Goal: Navigation & Orientation: Find specific page/section

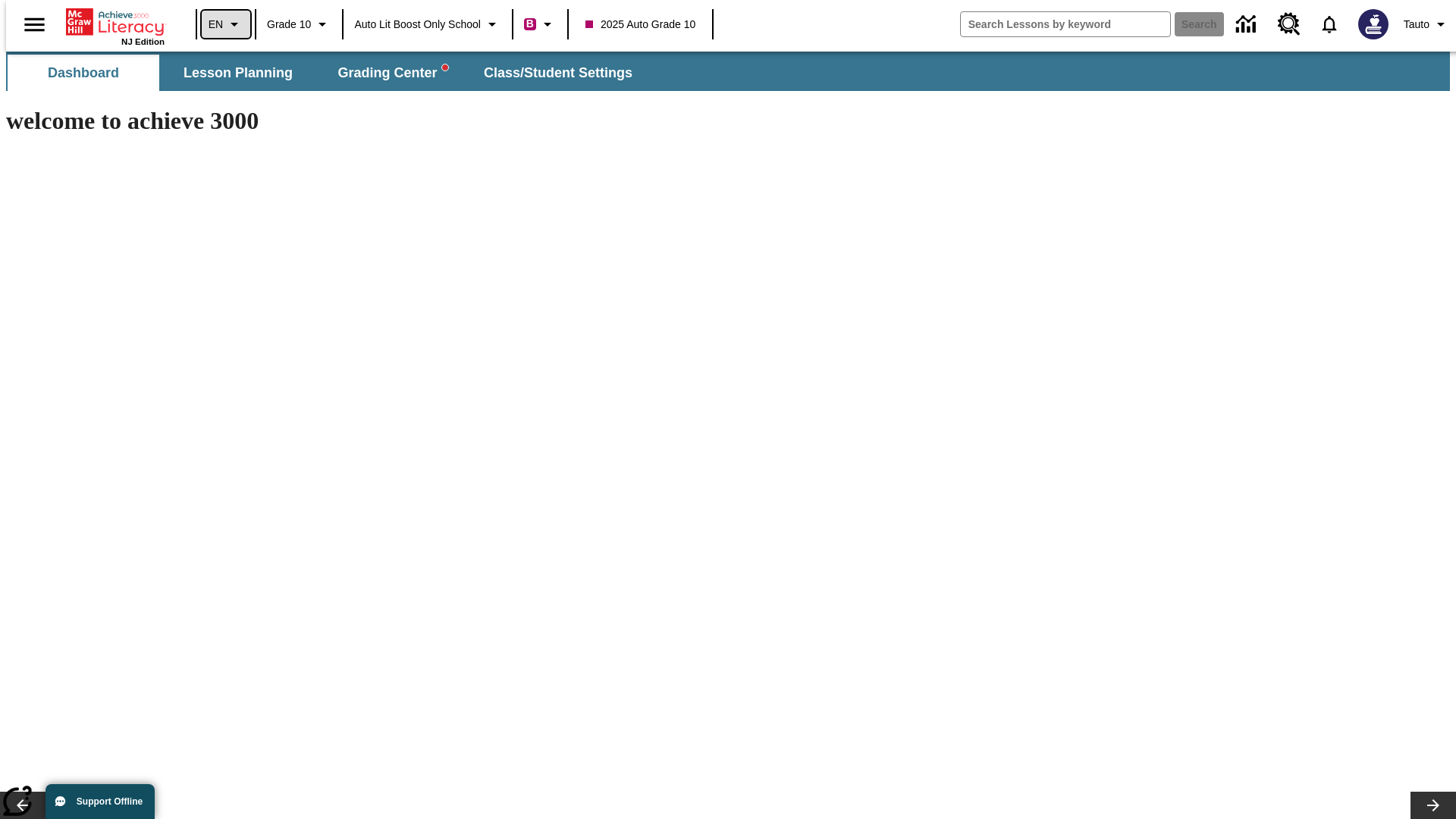
click at [225, 25] on icon "Language: EN, Select a language" at bounding box center [234, 24] width 19 height 19
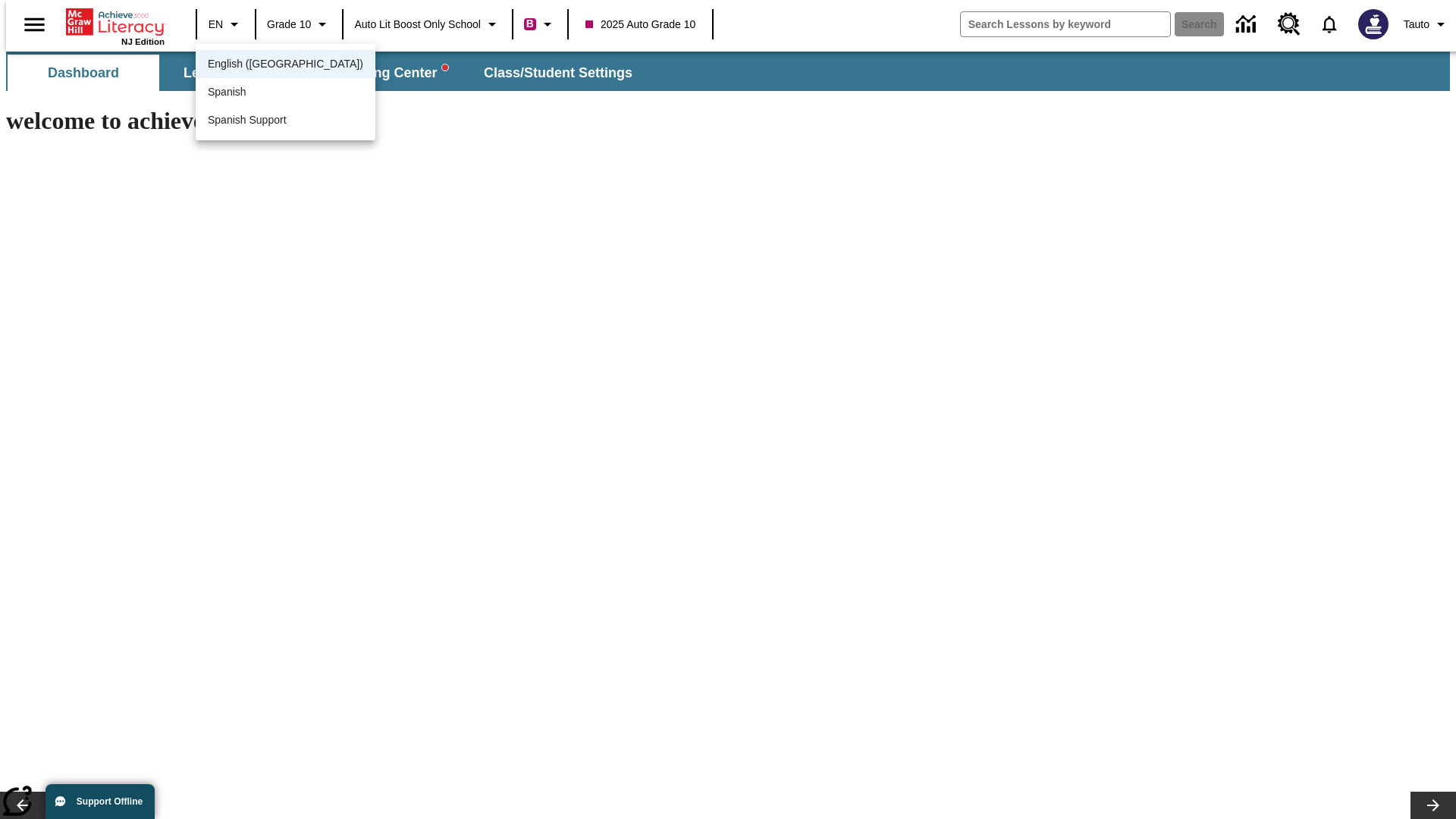
click at [252, 65] on span "English (US)" at bounding box center [286, 64] width 155 height 16
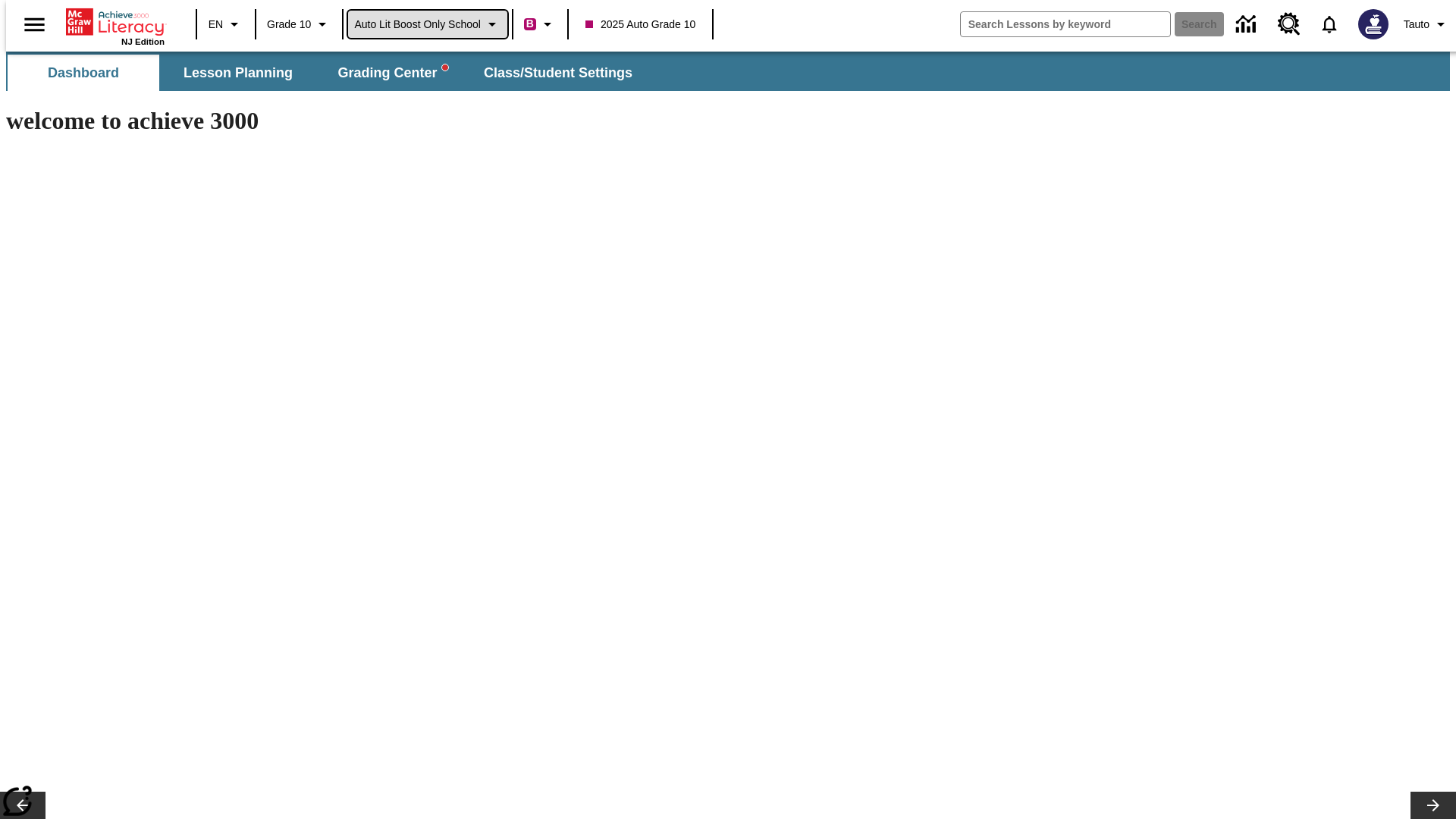
click at [427, 25] on span "Auto Lit Boost only School" at bounding box center [418, 25] width 127 height 16
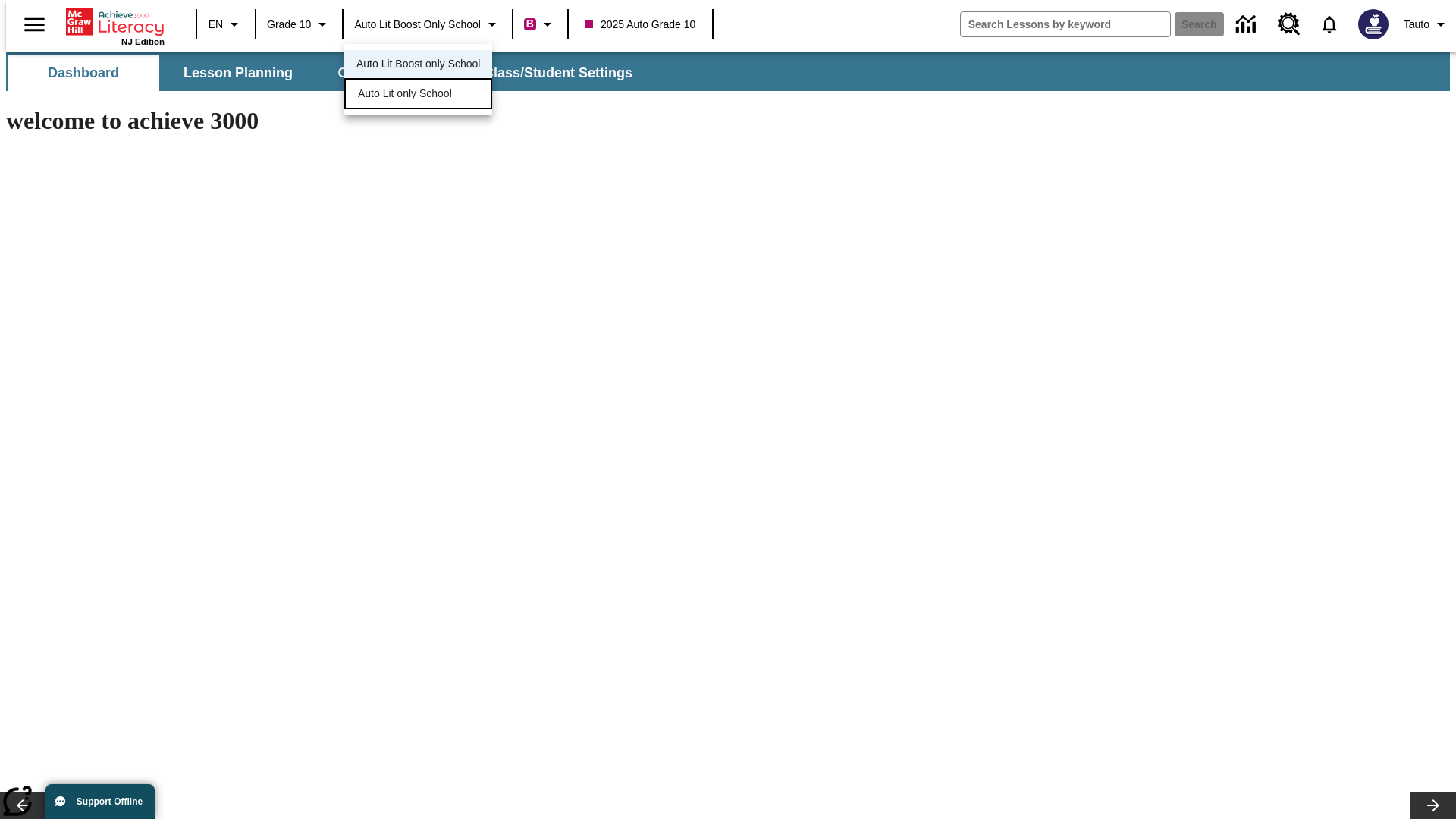
click at [406, 95] on span "Auto Lit only School" at bounding box center [405, 93] width 94 height 16
